Goal: Task Accomplishment & Management: Manage account settings

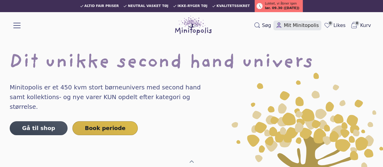
click at [309, 24] on span "Mit Minitopolis" at bounding box center [301, 25] width 35 height 7
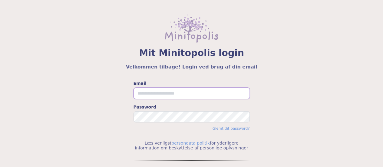
click at [210, 87] on input "Email" at bounding box center [191, 93] width 116 height 12
click at [164, 90] on input "Email" at bounding box center [191, 93] width 116 height 12
type input "**********"
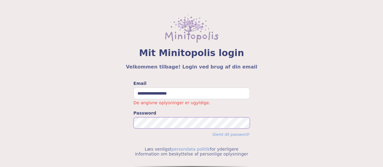
drag, startPoint x: 197, startPoint y: 110, endPoint x: 242, endPoint y: 113, distance: 45.2
click at [242, 113] on label "Password" at bounding box center [191, 113] width 116 height 6
